Goal: Information Seeking & Learning: Learn about a topic

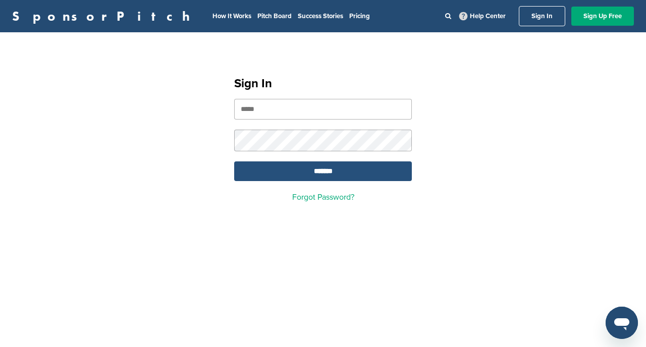
type input "**********"
click at [315, 176] on input "*******" at bounding box center [323, 171] width 178 height 20
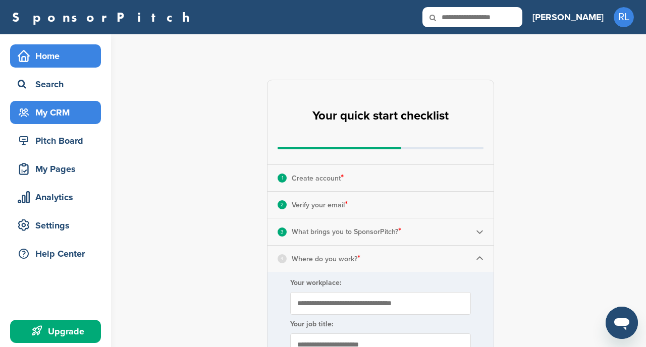
click at [53, 108] on div "My CRM" at bounding box center [58, 112] width 86 height 18
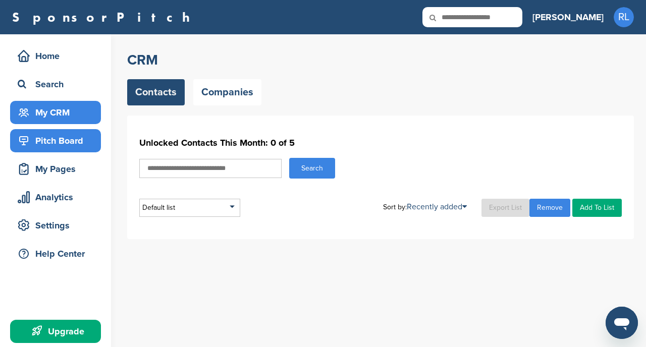
click at [55, 135] on div "Pitch Board" at bounding box center [58, 141] width 86 height 18
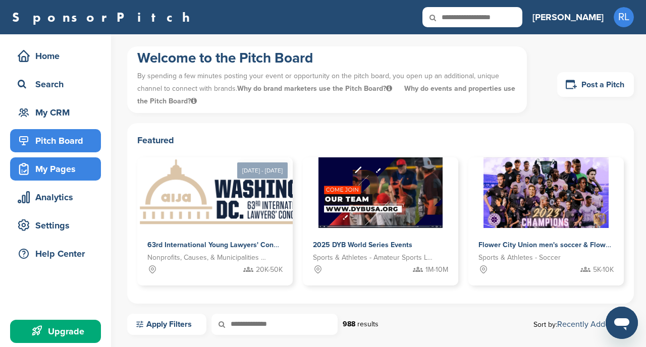
click at [53, 163] on div "My Pages" at bounding box center [58, 169] width 86 height 18
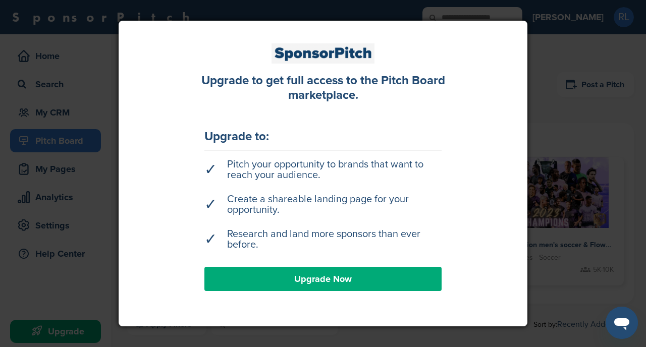
click at [278, 284] on link "Upgrade Now" at bounding box center [322, 279] width 237 height 24
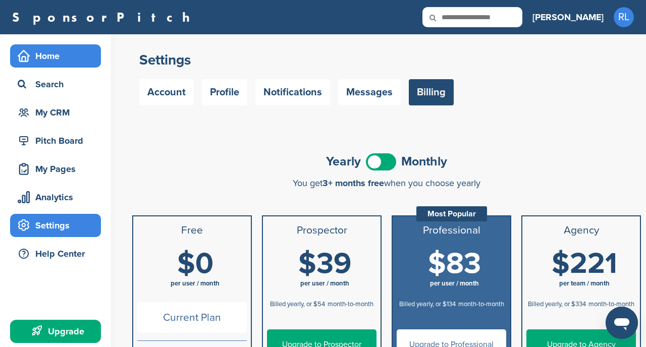
click at [60, 60] on div "Home" at bounding box center [58, 56] width 86 height 18
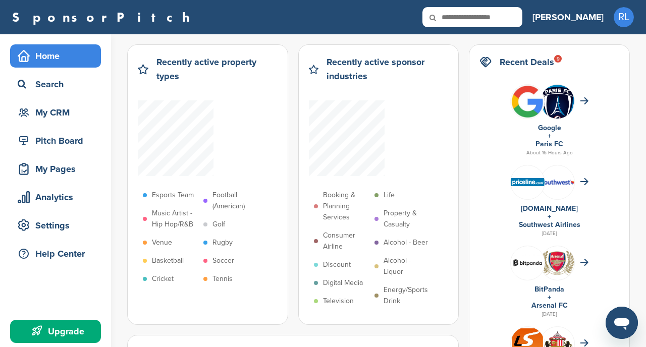
click at [456, 19] on icon at bounding box center [439, 17] width 34 height 21
click at [456, 15] on icon at bounding box center [439, 17] width 34 height 21
click at [456, 14] on icon at bounding box center [439, 17] width 34 height 21
click at [57, 90] on div "Search" at bounding box center [58, 84] width 86 height 18
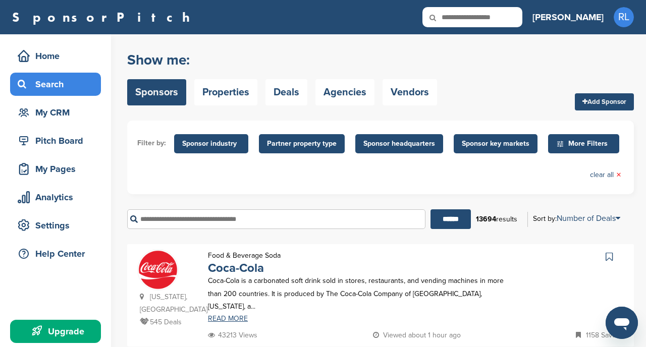
click at [184, 221] on input "text" at bounding box center [276, 219] width 298 height 20
click at [244, 94] on link "Properties" at bounding box center [225, 92] width 63 height 26
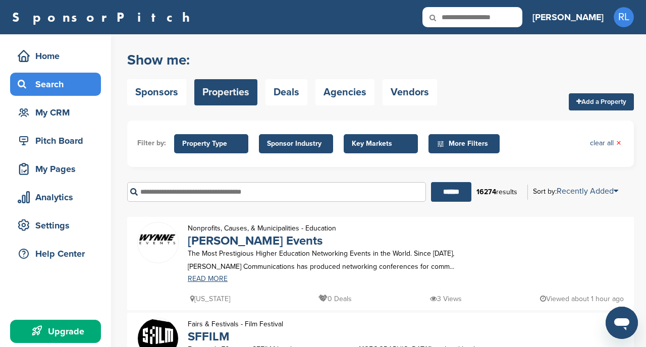
click at [188, 194] on input "text" at bounding box center [276, 192] width 299 height 20
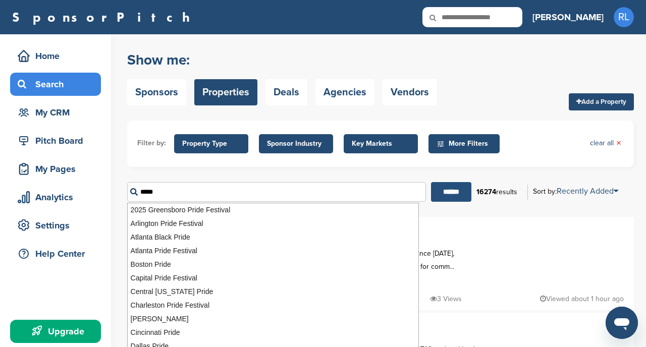
type input "*****"
click at [446, 186] on input "******" at bounding box center [451, 192] width 40 height 20
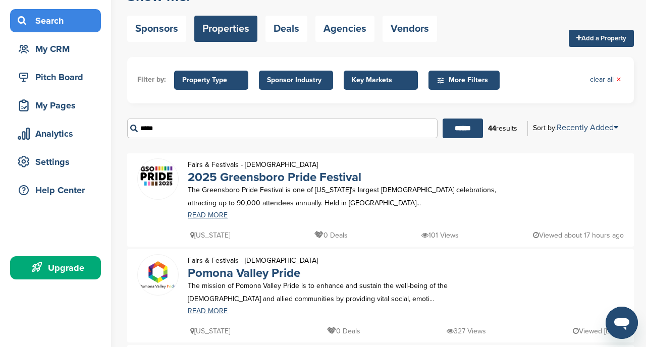
scroll to position [172, 0]
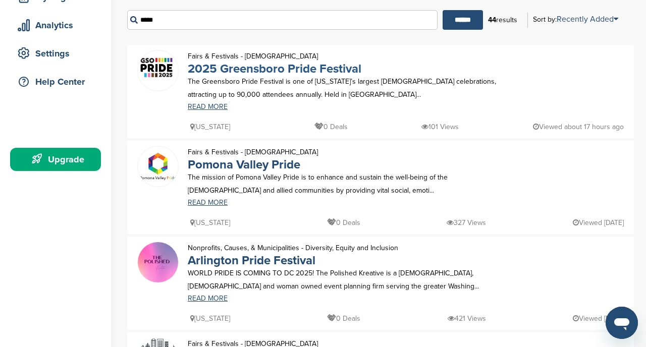
click at [289, 70] on link "2025 Greensboro Pride Festival" at bounding box center [274, 69] width 173 height 15
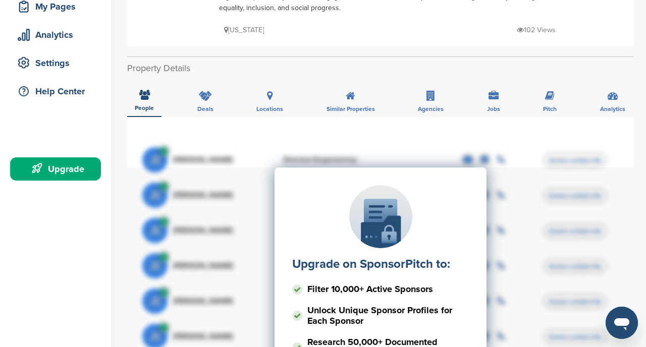
scroll to position [163, 0]
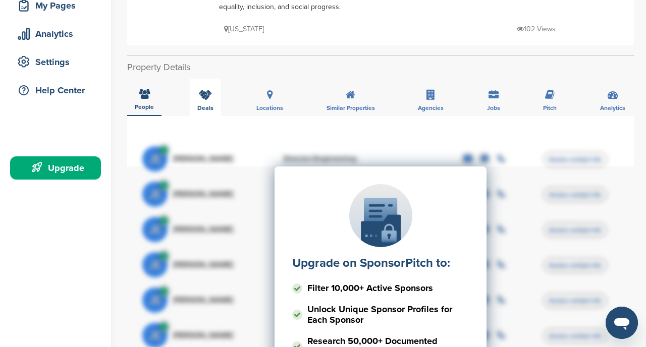
click at [216, 105] on div "Deals" at bounding box center [205, 97] width 31 height 37
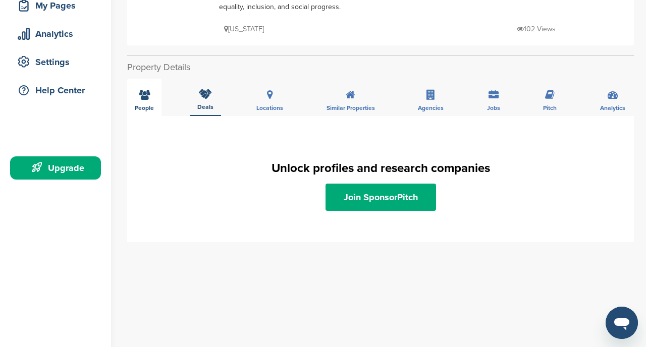
click at [136, 101] on div "People" at bounding box center [144, 97] width 34 height 37
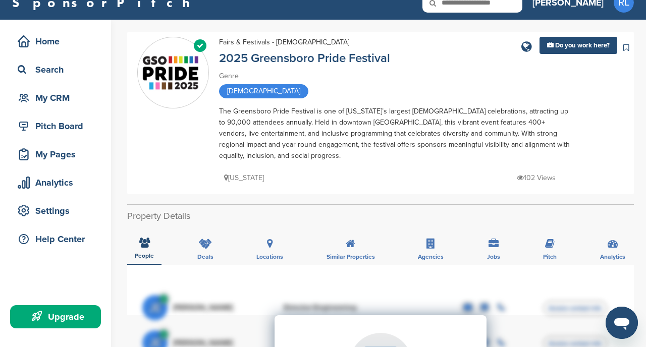
scroll to position [0, 0]
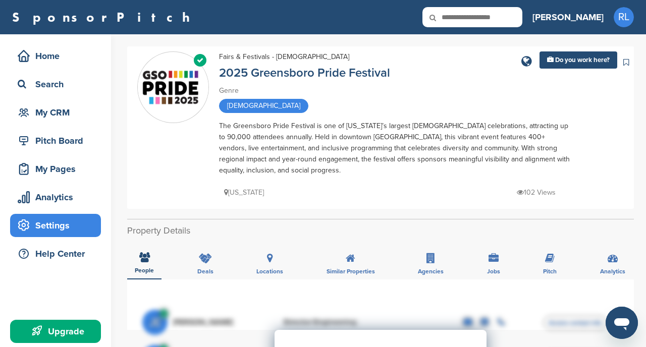
click at [65, 227] on div "Settings" at bounding box center [58, 225] width 86 height 18
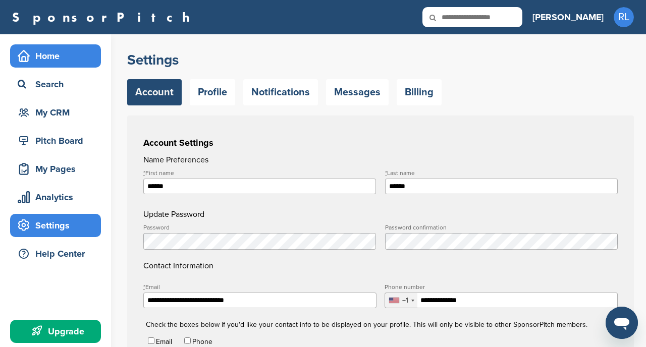
click at [49, 57] on div "Home" at bounding box center [58, 56] width 86 height 18
